Goal: Check status

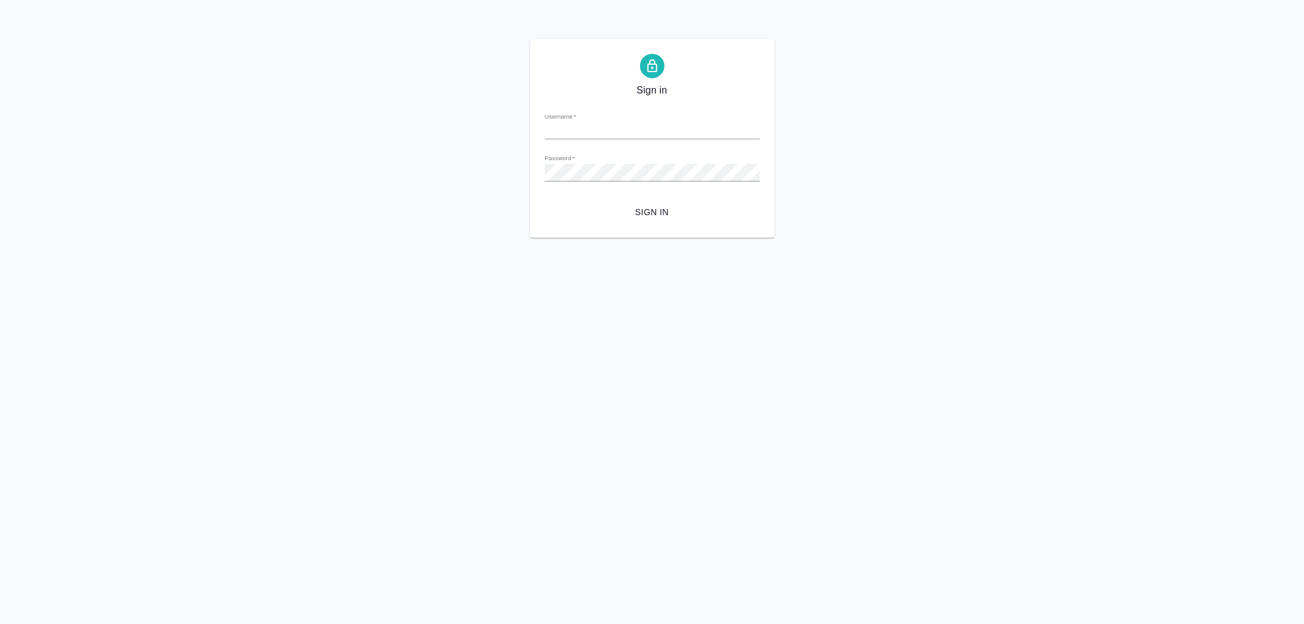
type input "r.romanenko@awatera.com"
click at [655, 211] on span "Sign in" at bounding box center [652, 212] width 196 height 15
type input "[PERSON_NAME][EMAIL_ADDRESS][DOMAIN_NAME]"
click at [502, 165] on div "Sign in Username   * r.romanenko@awatera.com Password   * urlPath   * /specific…" at bounding box center [652, 138] width 1304 height 199
click at [545, 201] on button "Sign in" at bounding box center [652, 212] width 215 height 23
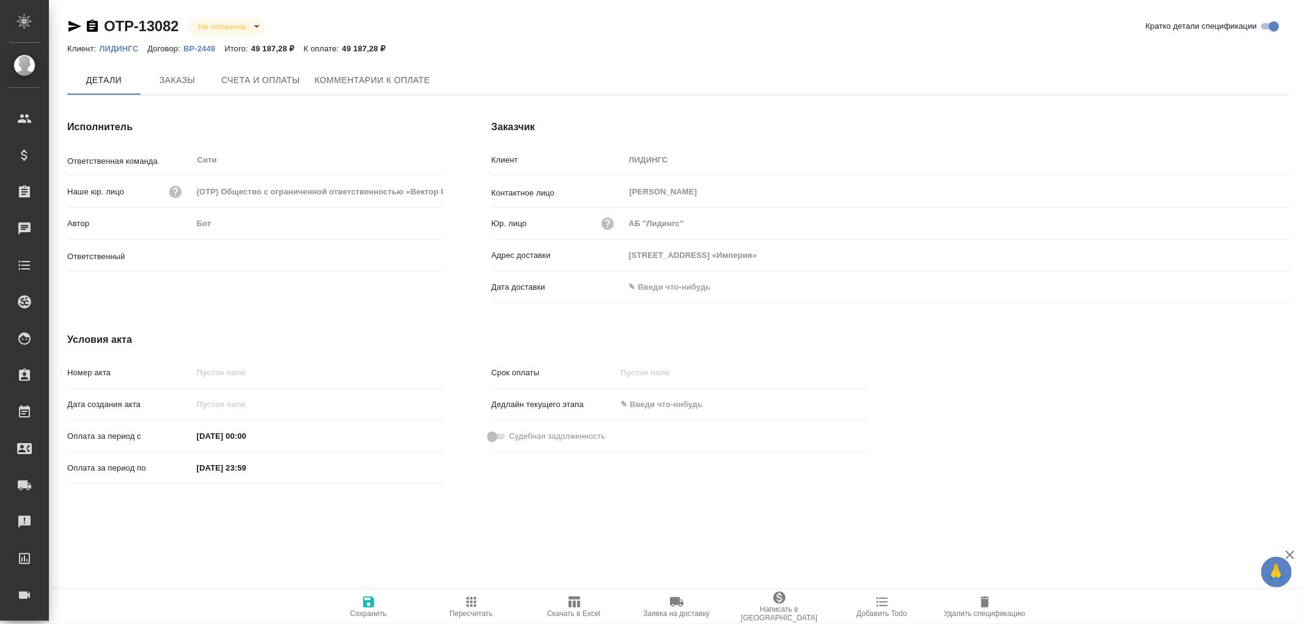
type input "[PERSON_NAME]"
type input "[STREET_ADDRESS] «Империя»"
click at [167, 78] on span "Заказы" at bounding box center [177, 80] width 59 height 15
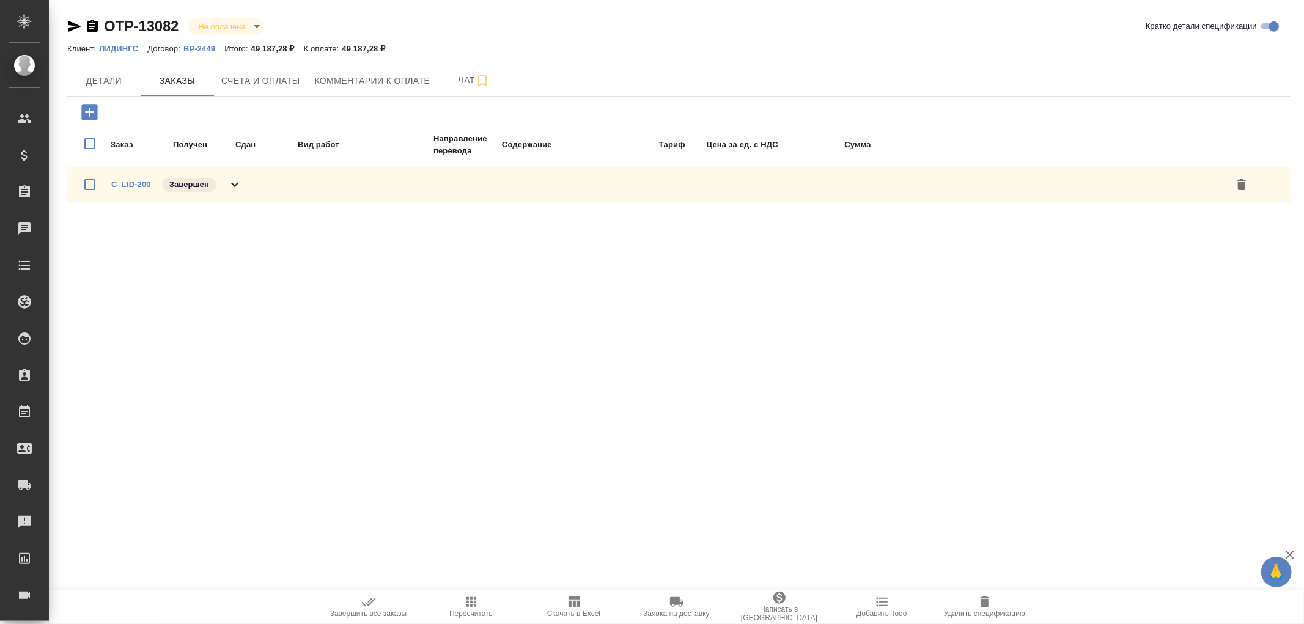
click at [95, 29] on icon "button" at bounding box center [92, 26] width 11 height 12
click at [263, 86] on span "Счета и оплаты" at bounding box center [260, 80] width 79 height 15
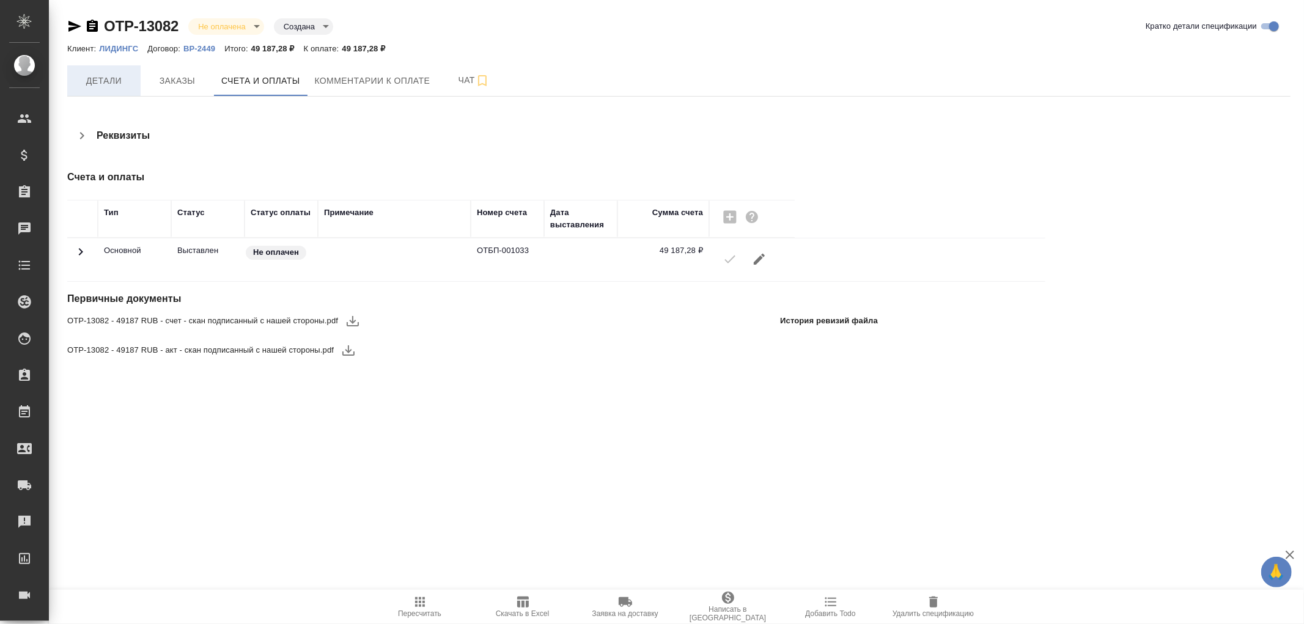
click at [101, 75] on span "Детали" at bounding box center [104, 80] width 59 height 15
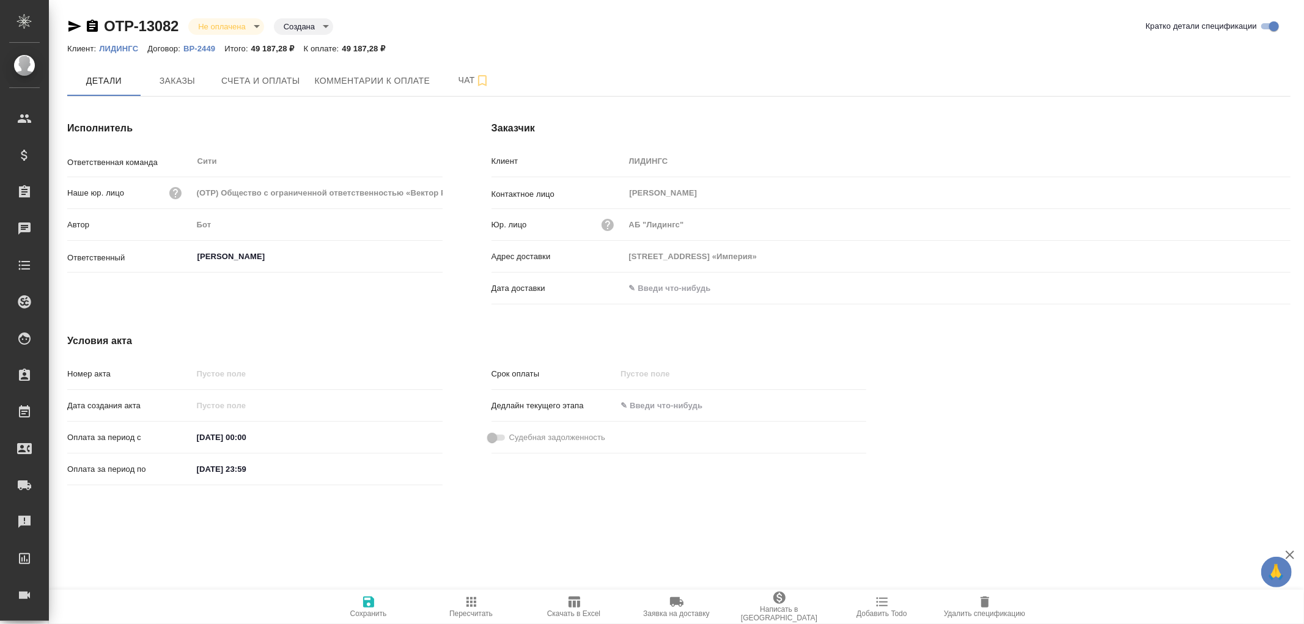
click at [657, 295] on input "text" at bounding box center [678, 288] width 107 height 18
click at [1253, 290] on icon "button" at bounding box center [1254, 288] width 15 height 15
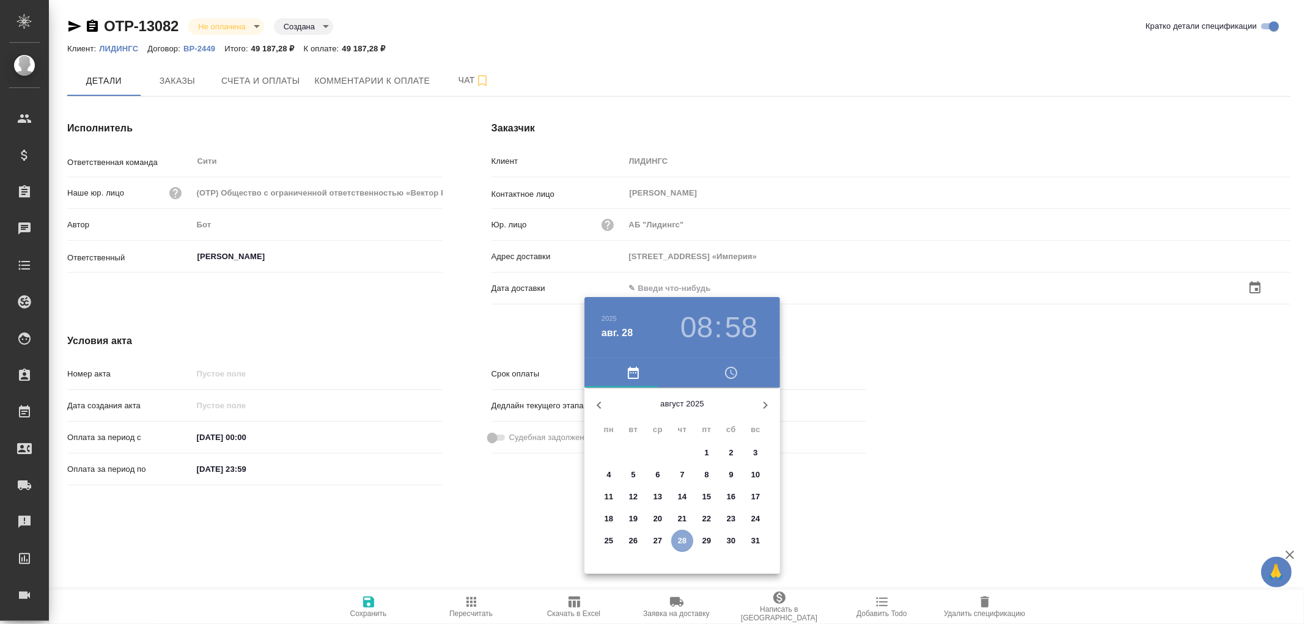
click at [684, 540] on p "28" at bounding box center [682, 541] width 9 height 12
type input "[STREET_ADDRESS] «Империя»"
type input "[DATE] 08:58"
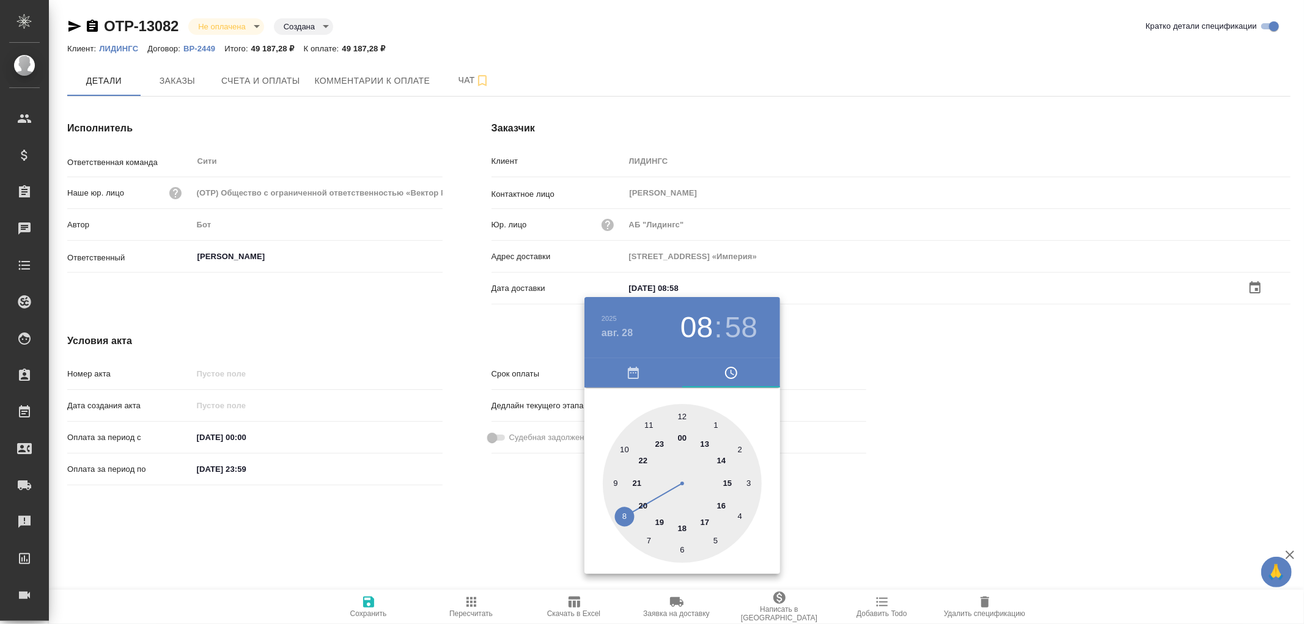
click at [373, 603] on div at bounding box center [652, 312] width 1304 height 624
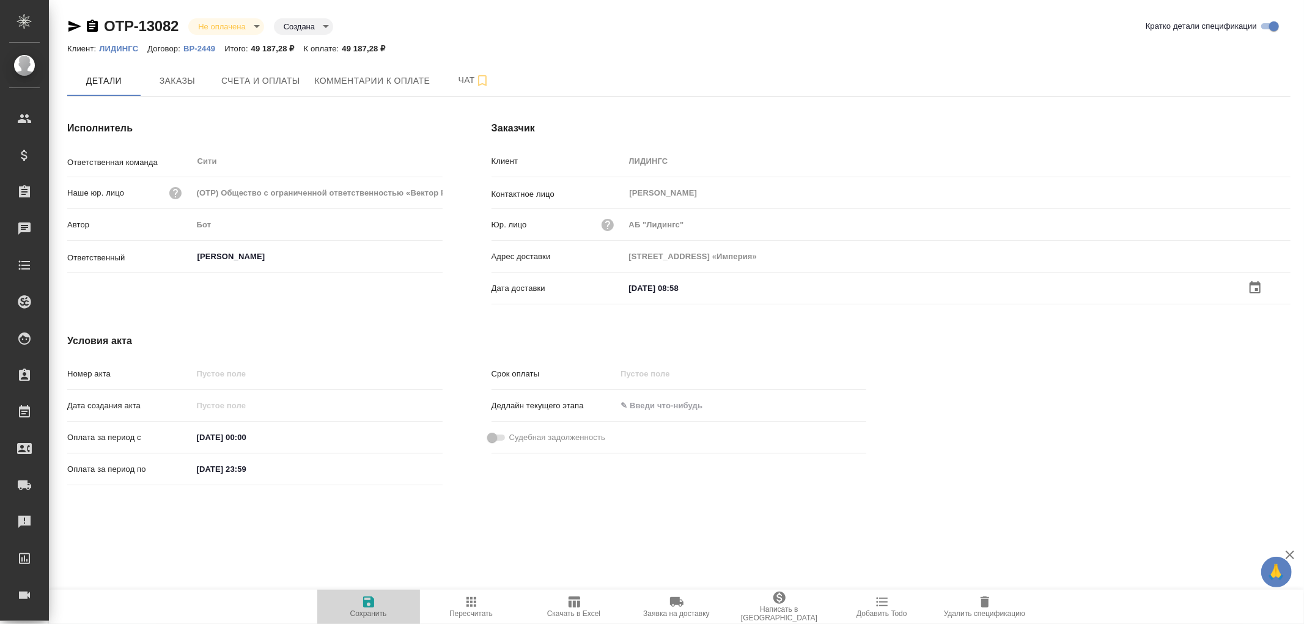
click at [367, 601] on icon "button" at bounding box center [368, 601] width 11 height 11
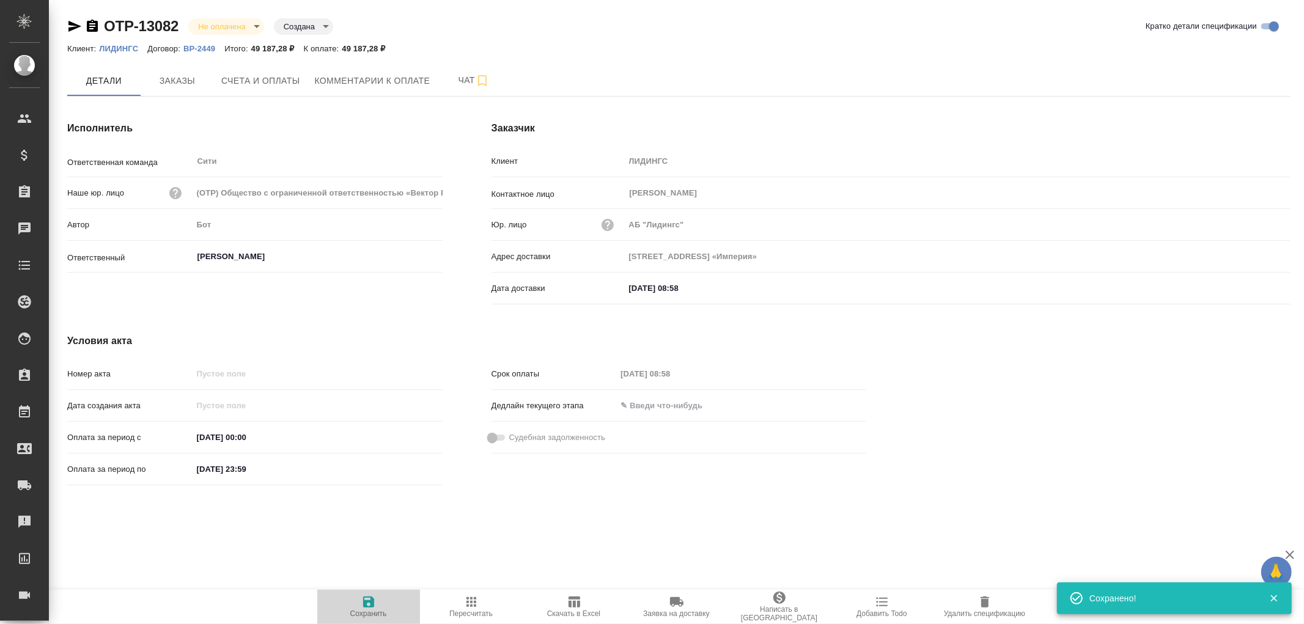
click at [367, 601] on icon "button" at bounding box center [368, 601] width 11 height 11
